Goal: Task Accomplishment & Management: Use online tool/utility

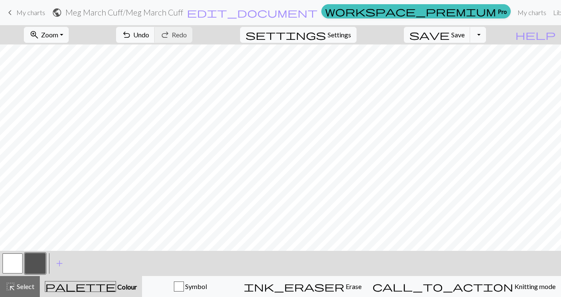
click at [9, 13] on span "keyboard_arrow_left" at bounding box center [10, 13] width 10 height 12
click at [450, 36] on span "save" at bounding box center [429, 35] width 40 height 12
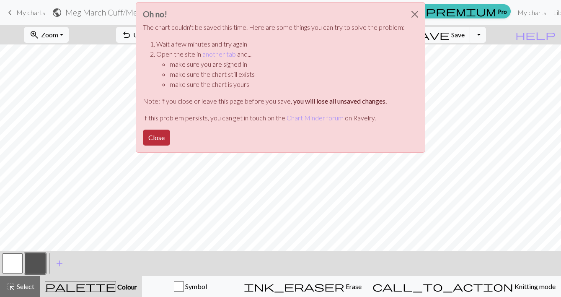
click at [164, 136] on button "Close" at bounding box center [156, 137] width 27 height 16
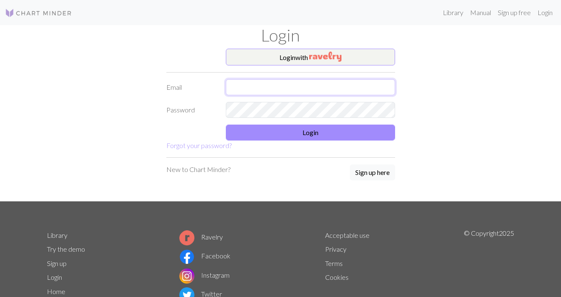
type input "hhuizenga@icloud.com"
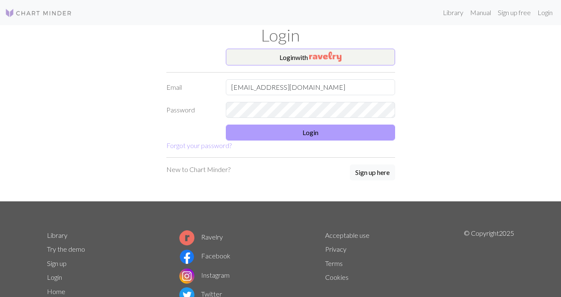
click at [265, 129] on button "Login" at bounding box center [310, 132] width 169 height 16
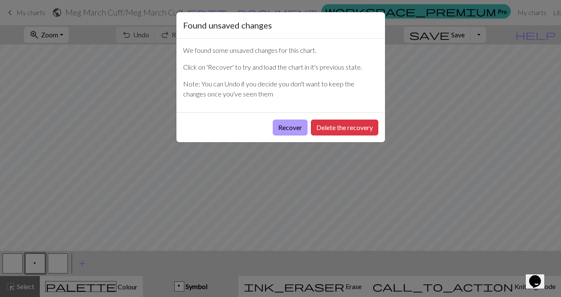
click at [290, 129] on button "Recover" at bounding box center [290, 127] width 35 height 16
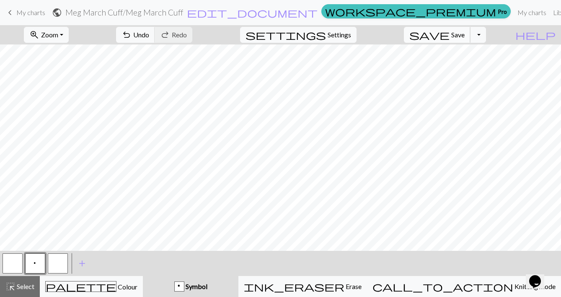
click at [465, 32] on span "Save" at bounding box center [457, 35] width 13 height 8
click at [12, 14] on span "keyboard_arrow_left" at bounding box center [10, 13] width 10 height 12
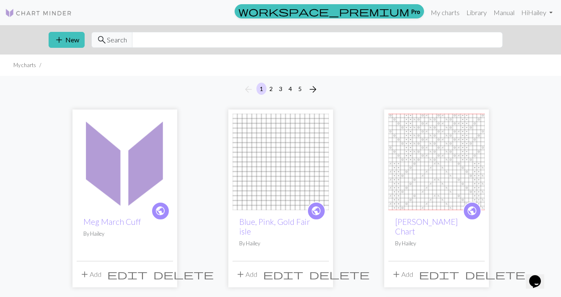
click at [292, 88] on button "4" at bounding box center [290, 89] width 10 height 12
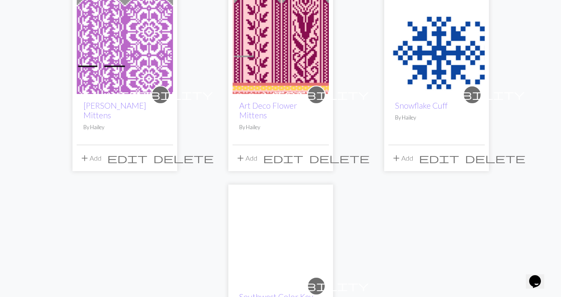
scroll to position [974, 0]
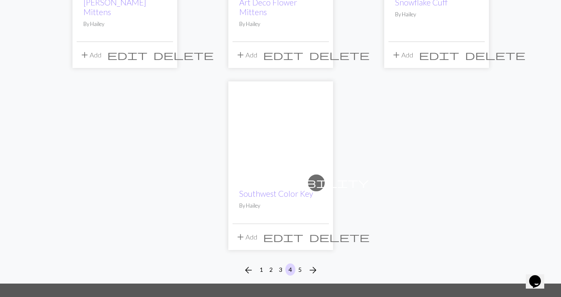
click at [301, 263] on button "5" at bounding box center [300, 269] width 10 height 12
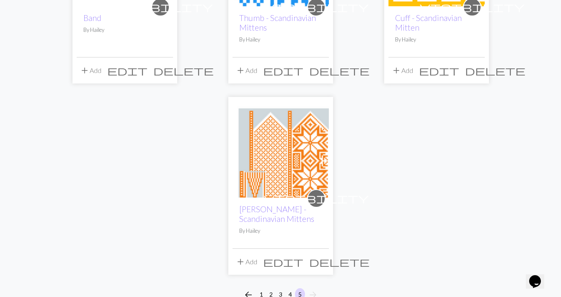
scroll to position [578, 0]
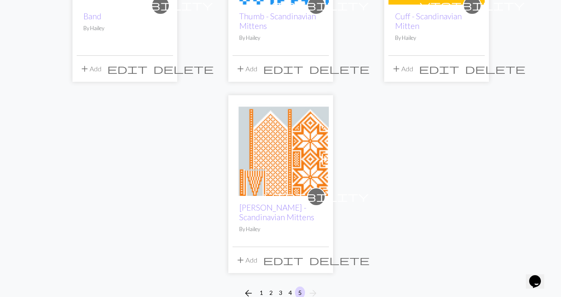
click at [268, 143] on img at bounding box center [281, 147] width 96 height 96
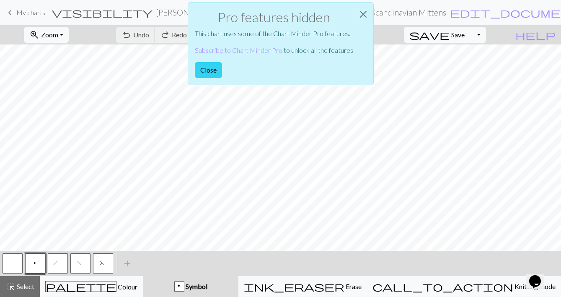
click at [209, 68] on button "Close" at bounding box center [208, 70] width 27 height 16
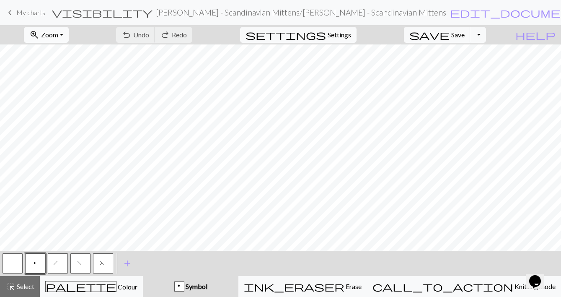
click at [69, 35] on button "zoom_in Zoom Zoom" at bounding box center [46, 35] width 45 height 16
click at [66, 99] on button "50%" at bounding box center [57, 100] width 66 height 13
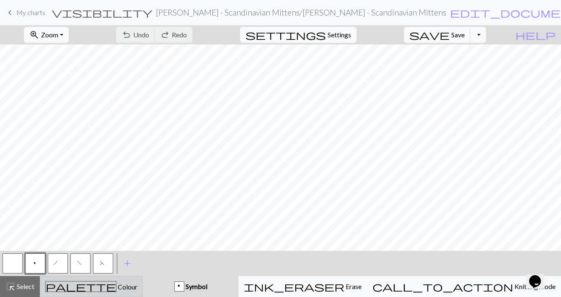
click at [116, 284] on span "Colour" at bounding box center [126, 286] width 21 height 8
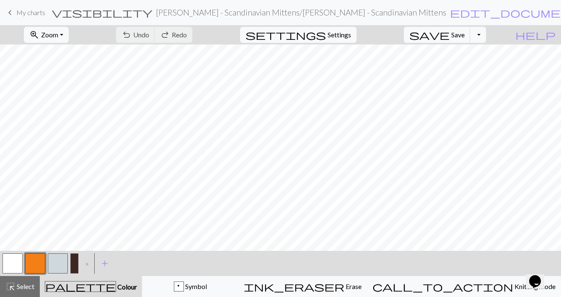
click at [16, 261] on button "button" at bounding box center [13, 263] width 20 height 20
click at [36, 268] on button "button" at bounding box center [35, 263] width 20 height 20
click at [13, 261] on button "button" at bounding box center [13, 263] width 20 height 20
click at [36, 264] on button "button" at bounding box center [35, 263] width 20 height 20
click at [14, 262] on button "button" at bounding box center [13, 263] width 20 height 20
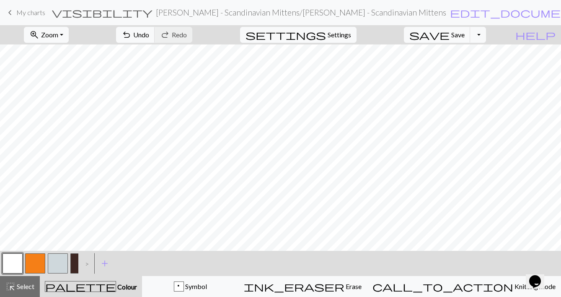
click at [36, 265] on button "button" at bounding box center [35, 263] width 20 height 20
click at [16, 264] on button "button" at bounding box center [13, 263] width 20 height 20
click at [34, 260] on button "button" at bounding box center [35, 263] width 20 height 20
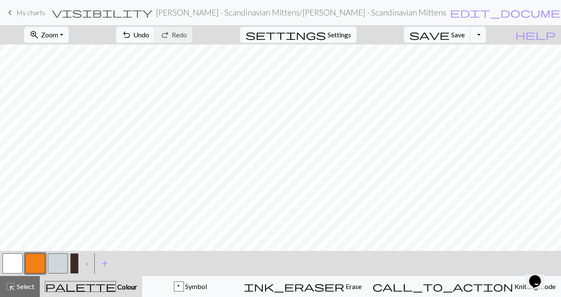
click at [11, 267] on button "button" at bounding box center [13, 263] width 20 height 20
click at [38, 261] on button "button" at bounding box center [35, 263] width 20 height 20
click at [450, 33] on span "save" at bounding box center [429, 35] width 40 height 12
click at [37, 262] on button "button" at bounding box center [35, 263] width 20 height 20
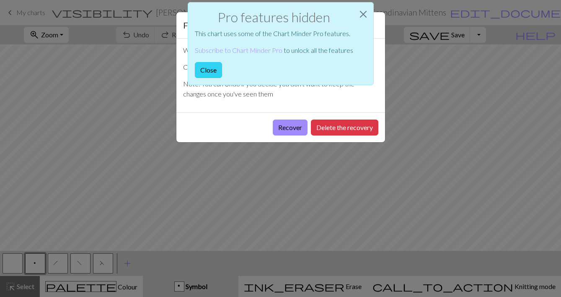
click at [214, 72] on button "Close" at bounding box center [208, 70] width 27 height 16
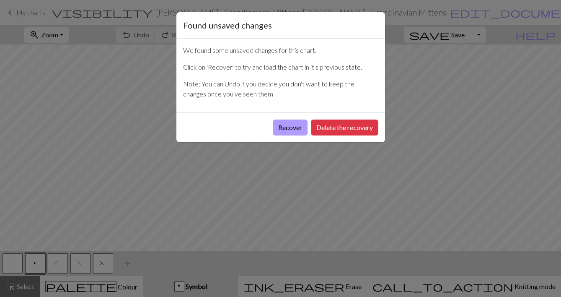
click at [285, 125] on button "Recover" at bounding box center [290, 127] width 35 height 16
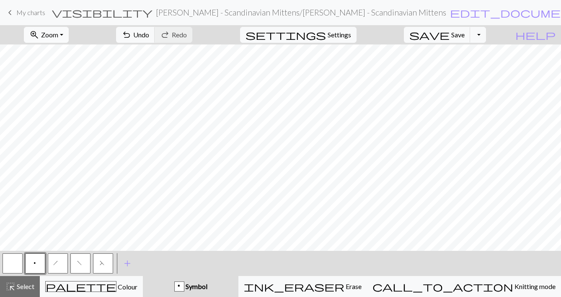
click at [58, 36] on span "Zoom" at bounding box center [49, 35] width 17 height 8
click at [60, 98] on button "50%" at bounding box center [57, 100] width 66 height 13
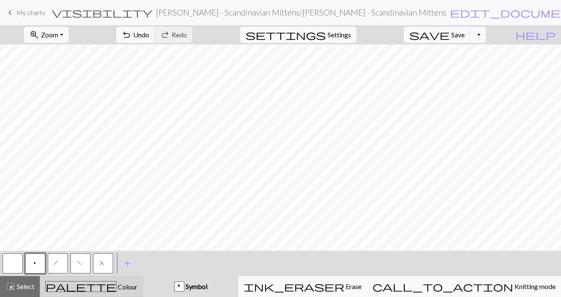
click at [137, 285] on div "palette Colour Colour" at bounding box center [91, 286] width 92 height 11
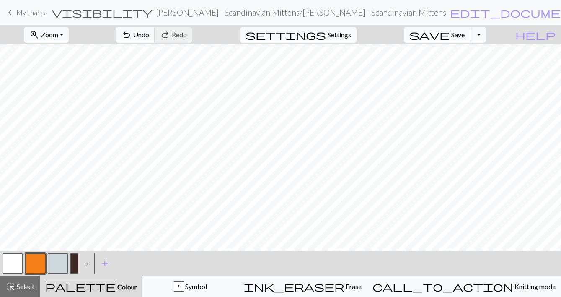
click at [14, 260] on button "button" at bounding box center [13, 263] width 20 height 20
click at [58, 36] on span "Zoom" at bounding box center [49, 35] width 17 height 8
click at [60, 114] on button "100%" at bounding box center [57, 113] width 66 height 13
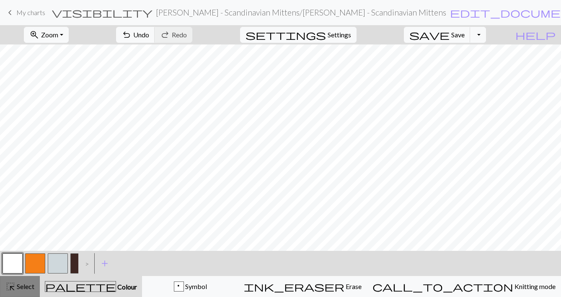
click at [21, 286] on span "Select" at bounding box center [25, 286] width 19 height 8
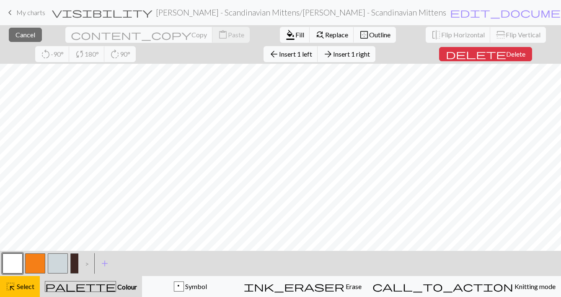
click at [530, 54] on div "close Cancel content_copy Copy content_paste Paste format_color_fill Fill find_…" at bounding box center [280, 161] width 561 height 272
click at [333, 55] on span "Insert 1 right" at bounding box center [351, 54] width 37 height 8
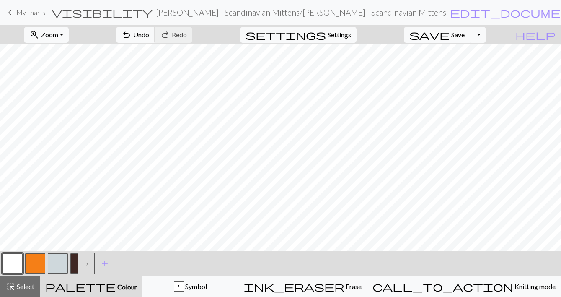
scroll to position [156, 387]
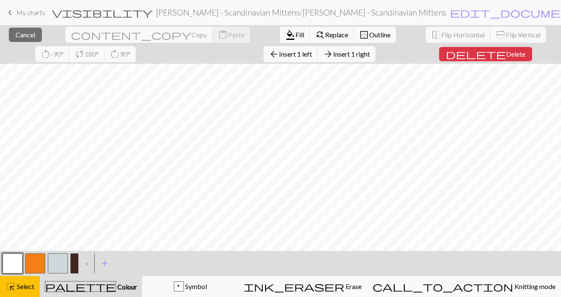
click at [530, 53] on div "close Cancel content_copy Copy content_paste Paste format_color_fill Fill find_…" at bounding box center [280, 161] width 561 height 272
click at [333, 53] on span "Insert 1 right" at bounding box center [351, 54] width 37 height 8
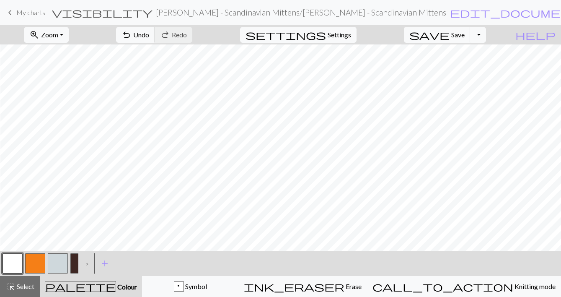
scroll to position [156, 399]
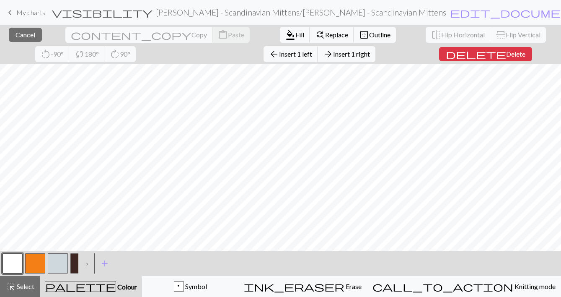
click at [532, 53] on div "close Cancel content_copy Copy content_paste Paste format_color_fill Fill find_…" at bounding box center [280, 161] width 561 height 272
click at [333, 54] on span "Insert 1 right" at bounding box center [351, 54] width 37 height 8
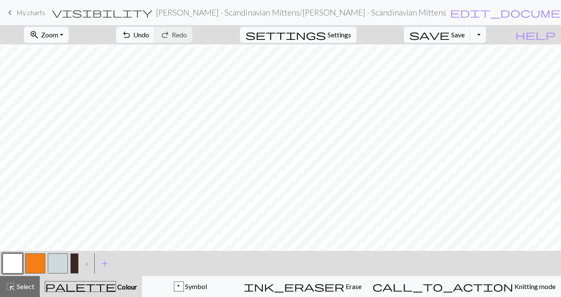
scroll to position [502, 410]
click at [36, 261] on button "button" at bounding box center [35, 263] width 20 height 20
click at [56, 261] on button "button" at bounding box center [58, 263] width 20 height 20
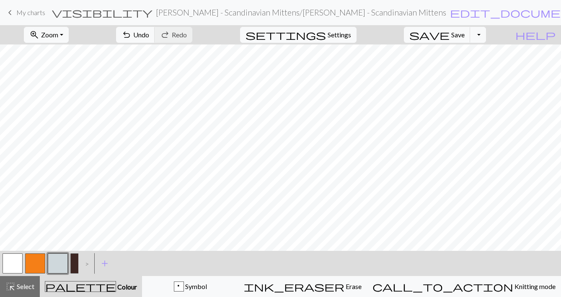
click at [34, 265] on button "button" at bounding box center [35, 263] width 20 height 20
click at [464, 34] on span "Save" at bounding box center [457, 35] width 13 height 8
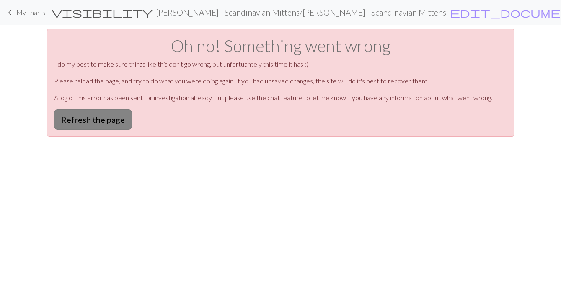
click at [117, 121] on button "Refresh the page" at bounding box center [93, 119] width 78 height 20
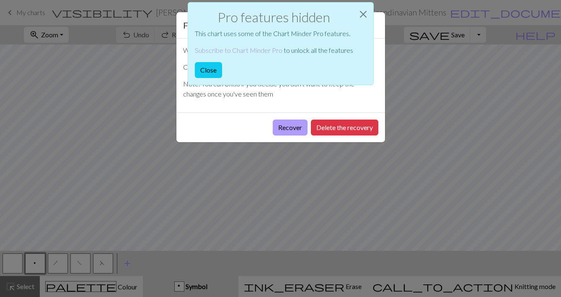
click at [298, 125] on button "Recover" at bounding box center [290, 127] width 35 height 16
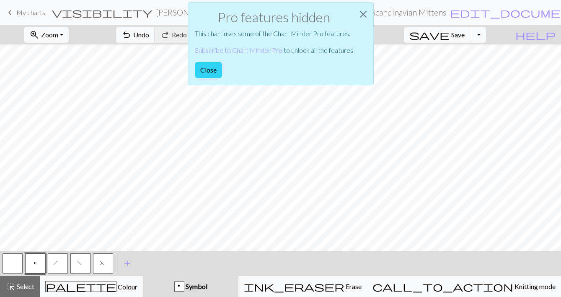
click at [209, 64] on button "Close" at bounding box center [208, 70] width 27 height 16
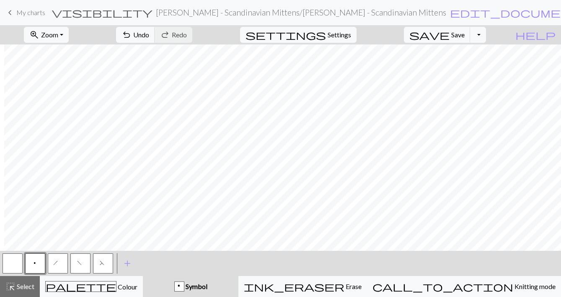
scroll to position [2, 62]
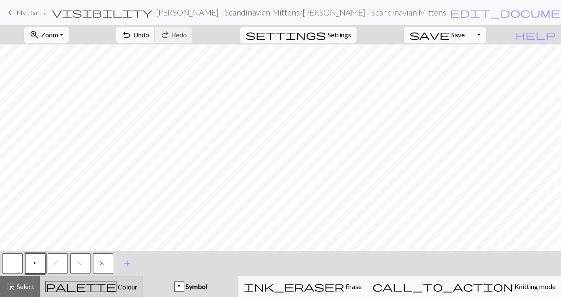
click at [110, 281] on div "palette Colour Colour" at bounding box center [91, 286] width 92 height 11
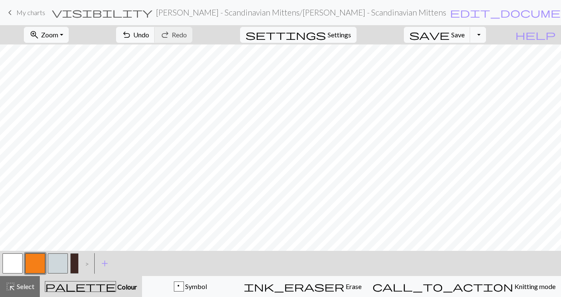
click at [56, 261] on button "button" at bounding box center [58, 263] width 20 height 20
click at [56, 267] on button "button" at bounding box center [58, 263] width 20 height 20
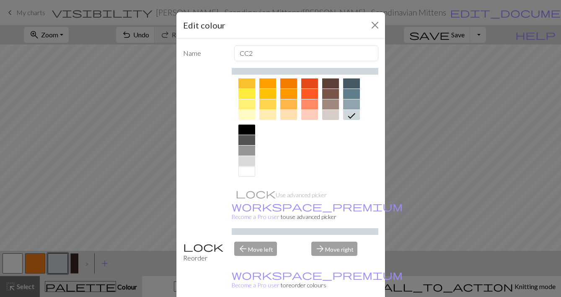
scroll to position [130, 0]
click at [353, 94] on div at bounding box center [351, 94] width 17 height 10
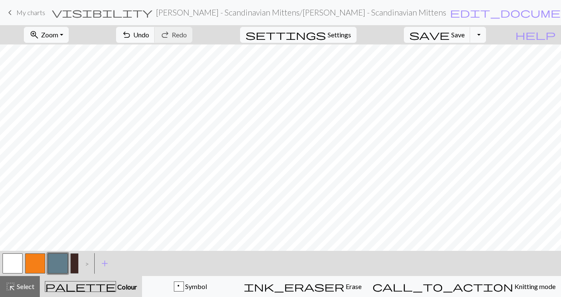
click at [36, 262] on button "button" at bounding box center [35, 263] width 20 height 20
click at [36, 263] on button "button" at bounding box center [35, 263] width 20 height 20
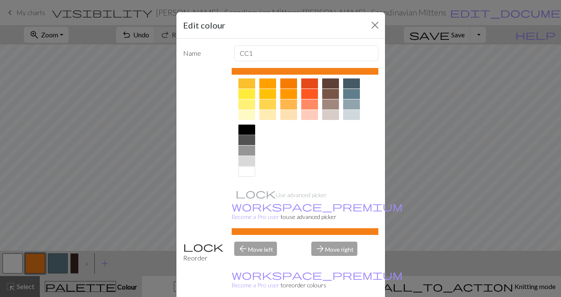
click at [249, 129] on div at bounding box center [246, 129] width 17 height 10
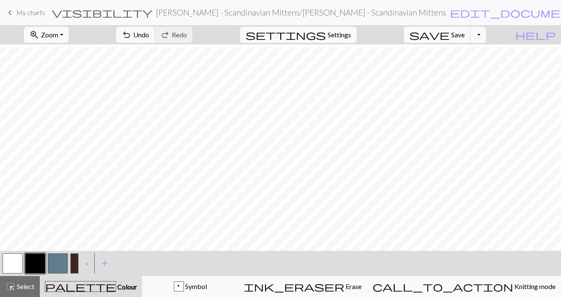
scroll to position [427, 62]
click at [464, 36] on span "Save" at bounding box center [457, 35] width 13 height 8
click at [465, 33] on span "Save" at bounding box center [457, 35] width 13 height 8
click at [75, 28] on div "Chart saved Chart saved" at bounding box center [280, 33] width 561 height 66
click at [69, 36] on button "zoom_in Zoom Zoom" at bounding box center [46, 35] width 45 height 16
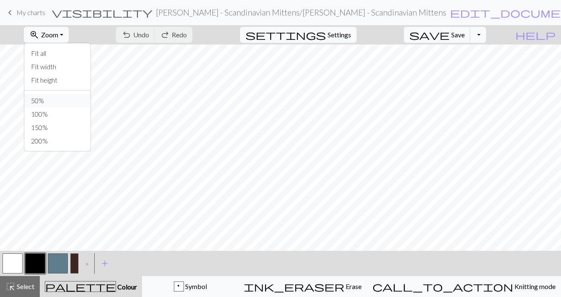
click at [65, 101] on button "50%" at bounding box center [57, 100] width 66 height 13
click at [38, 263] on button "button" at bounding box center [35, 263] width 20 height 20
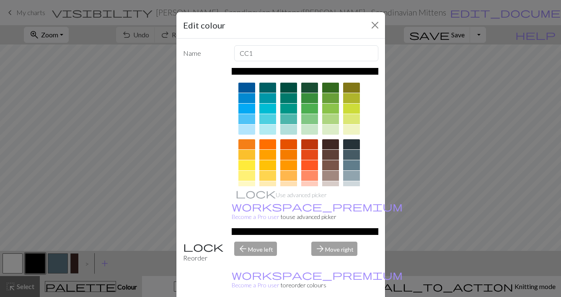
scroll to position [61, 0]
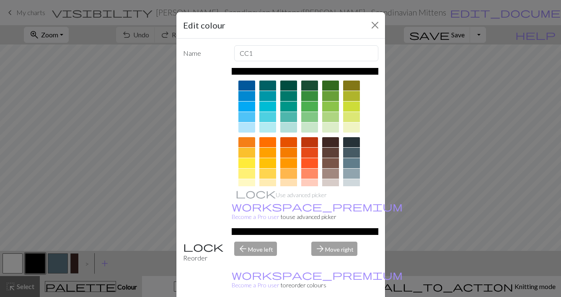
click at [285, 172] on div at bounding box center [288, 173] width 17 height 10
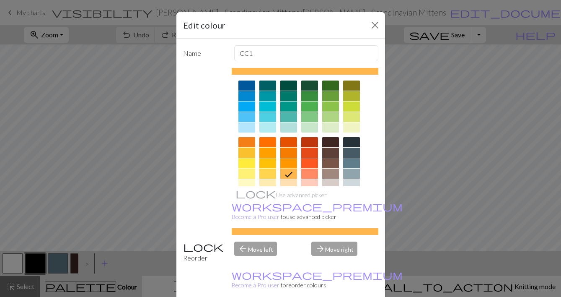
click at [286, 163] on div at bounding box center [288, 163] width 17 height 10
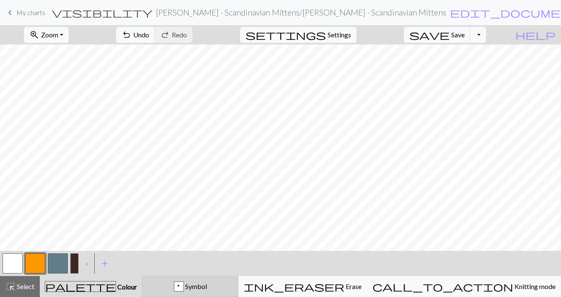
click at [207, 284] on span "Symbol" at bounding box center [195, 286] width 23 height 8
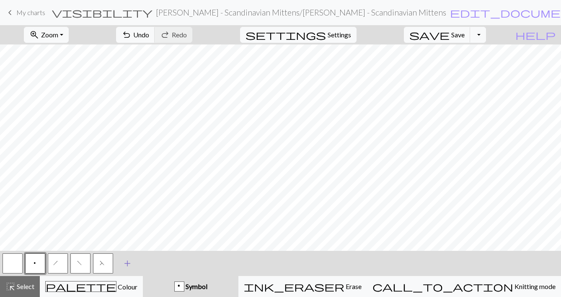
click at [127, 262] on span "add" at bounding box center [127, 263] width 10 height 12
click at [127, 262] on button "button" at bounding box center [126, 263] width 20 height 20
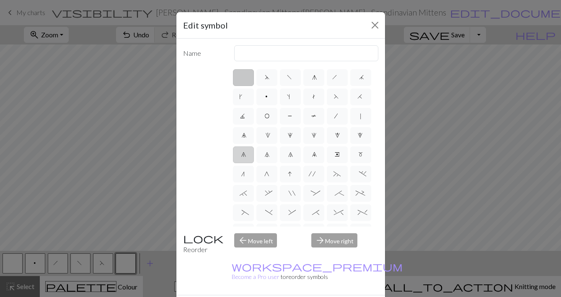
click at [245, 151] on label "6" at bounding box center [243, 154] width 21 height 17
click at [245, 151] on input "6" at bounding box center [243, 151] width 5 height 5
radio input "true"
type input "decrease 1"
click at [291, 95] on span "s" at bounding box center [290, 97] width 7 height 8
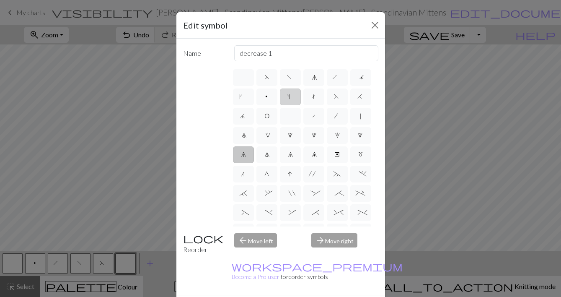
click at [291, 95] on input "s" at bounding box center [289, 93] width 5 height 5
radio input "true"
type input "increase one left leaning"
click at [242, 96] on span "k" at bounding box center [243, 97] width 9 height 8
click at [242, 96] on input "k" at bounding box center [241, 93] width 5 height 5
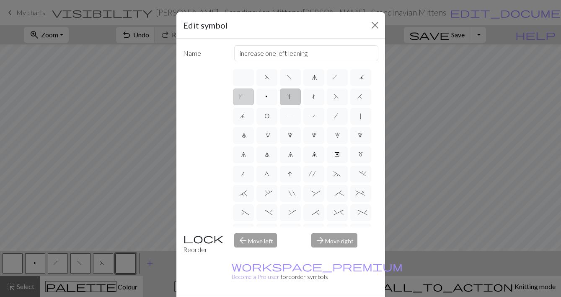
radio input "true"
type input "right leaning increase"
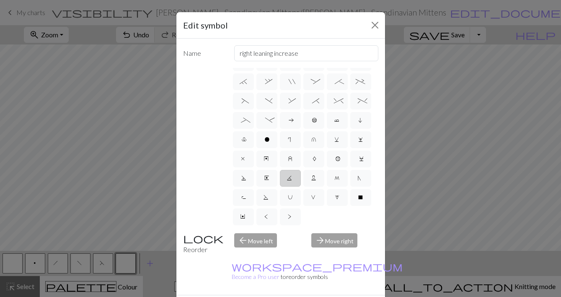
scroll to position [111, 0]
click at [246, 136] on label "l" at bounding box center [243, 139] width 21 height 17
click at [246, 246] on input "l" at bounding box center [244, 248] width 5 height 5
radio input "true"
type input "Twisted stitch"
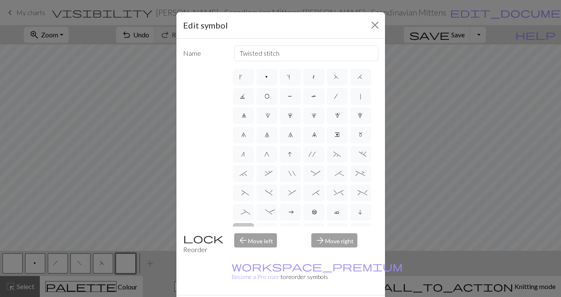
scroll to position [19, 0]
click at [360, 133] on span "m" at bounding box center [360, 136] width 5 height 8
click at [360, 149] on input "m" at bounding box center [360, 151] width 5 height 5
radio input "true"
type input "m1"
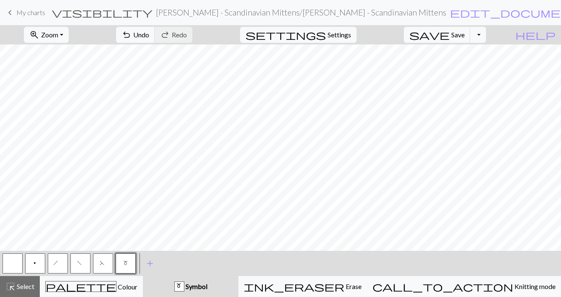
click at [124, 263] on span "m" at bounding box center [125, 264] width 5 height 8
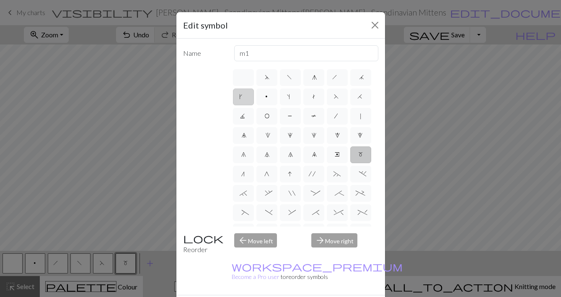
click at [245, 97] on span "k" at bounding box center [243, 97] width 9 height 8
click at [244, 97] on input "k" at bounding box center [241, 93] width 5 height 5
radio input "true"
drag, startPoint x: 304, startPoint y: 53, endPoint x: 209, endPoint y: 52, distance: 95.6
click at [209, 52] on div "Name right leaning increase" at bounding box center [280, 53] width 205 height 16
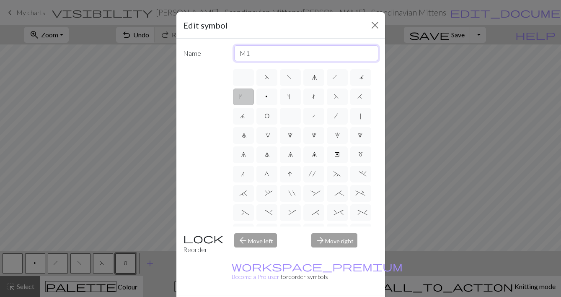
type input "M"
type input "m1r"
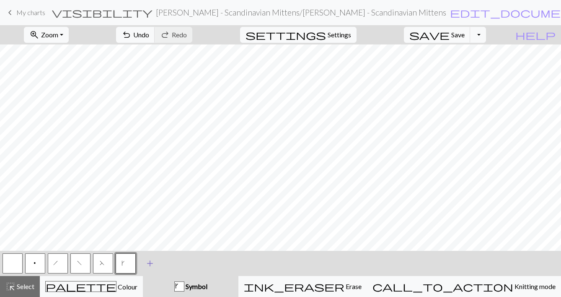
click at [147, 264] on span "add" at bounding box center [150, 263] width 10 height 12
click at [148, 263] on button "button" at bounding box center [148, 263] width 20 height 20
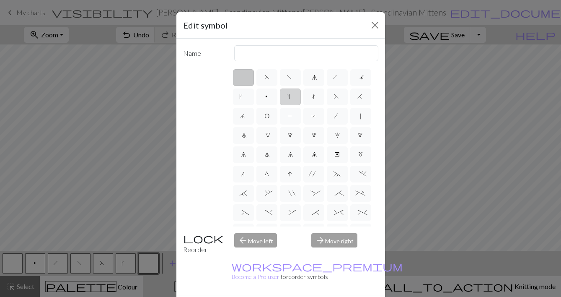
click at [291, 98] on span "s" at bounding box center [290, 97] width 7 height 8
click at [291, 97] on input "s" at bounding box center [289, 93] width 5 height 5
radio input "true"
click at [313, 54] on input "increase one left leaning" at bounding box center [306, 53] width 144 height 16
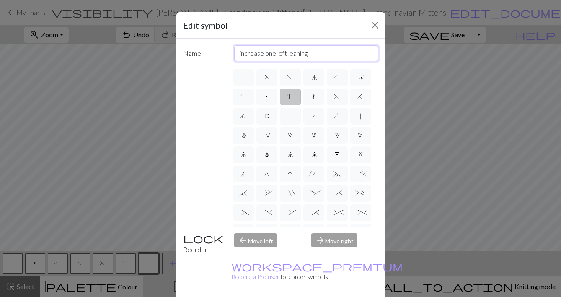
click at [313, 54] on input "increase one left leaning" at bounding box center [306, 53] width 144 height 16
type input "m1l"
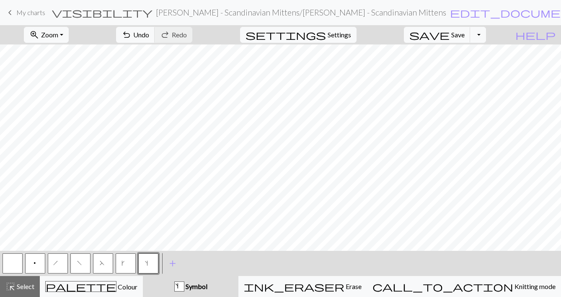
click at [148, 263] on span "s" at bounding box center [148, 264] width 7 height 8
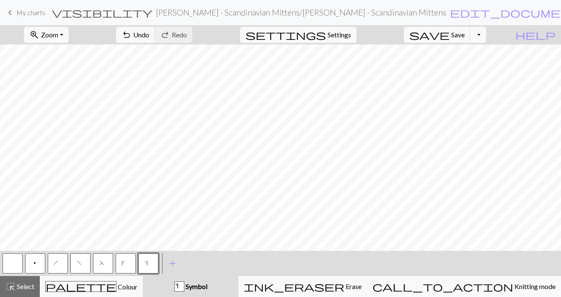
click at [124, 264] on span "k" at bounding box center [125, 264] width 9 height 8
click at [465, 35] on span "Save" at bounding box center [457, 35] width 13 height 8
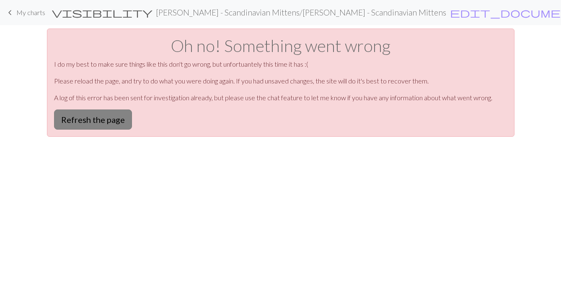
click at [103, 117] on button "Refresh the page" at bounding box center [93, 119] width 78 height 20
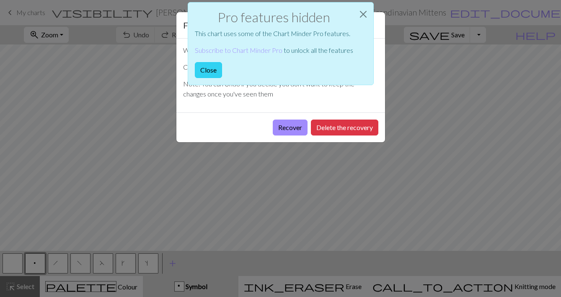
click at [202, 67] on button "Close" at bounding box center [208, 70] width 27 height 16
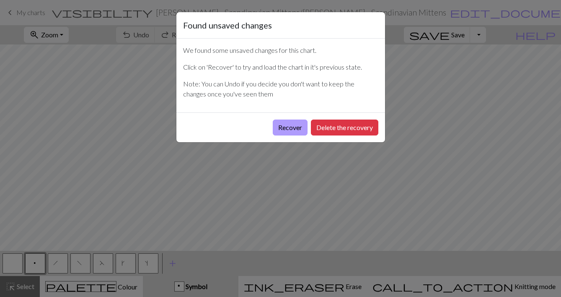
click at [294, 126] on button "Recover" at bounding box center [290, 127] width 35 height 16
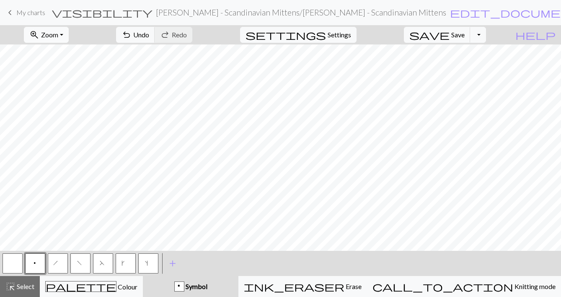
click at [69, 35] on button "zoom_in Zoom Zoom" at bounding box center [46, 35] width 45 height 16
click at [71, 100] on button "50%" at bounding box center [57, 100] width 66 height 13
